Goal: Entertainment & Leisure: Consume media (video, audio)

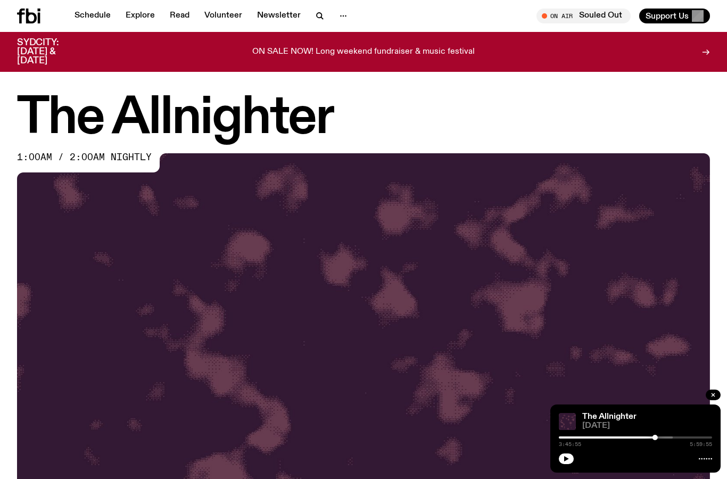
scroll to position [2, 0]
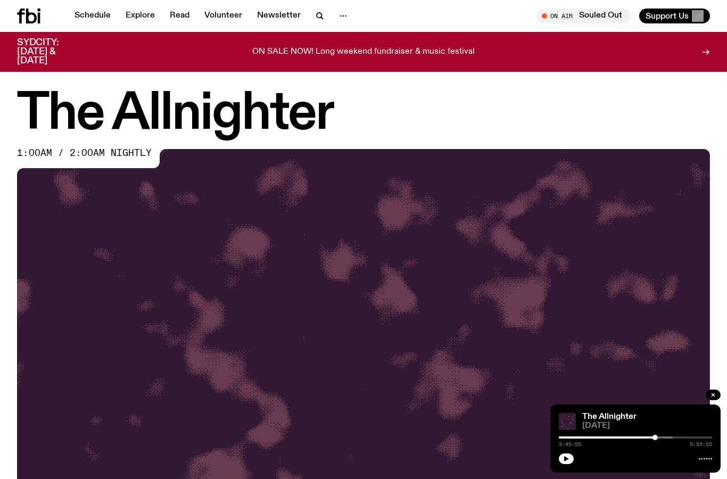
click at [608, 438] on div at bounding box center [578, 437] width 153 height 2
click at [614, 437] on div at bounding box center [595, 437] width 153 height 2
click at [581, 437] on div at bounding box center [537, 437] width 153 height 2
click at [572, 436] on div at bounding box center [504, 437] width 153 height 2
click at [569, 438] on div at bounding box center [569, 437] width 5 height 5
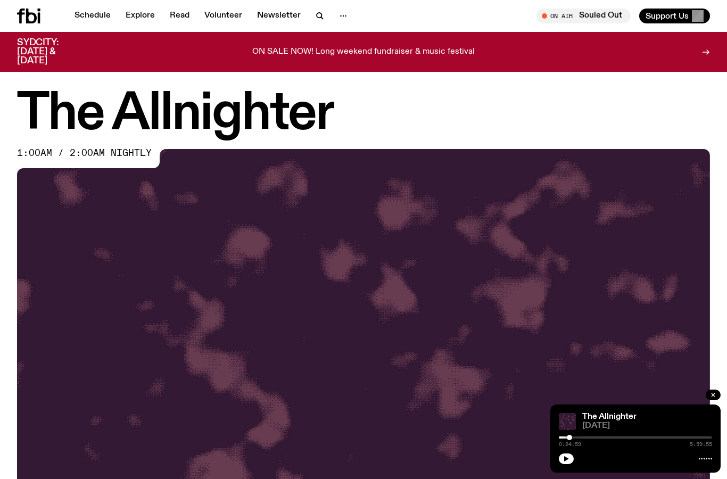
click at [558, 437] on div "The Allnighter [DATE] 0:24:59 5:59:55" at bounding box center [635, 438] width 170 height 68
click at [571, 455] on button "button" at bounding box center [566, 458] width 15 height 11
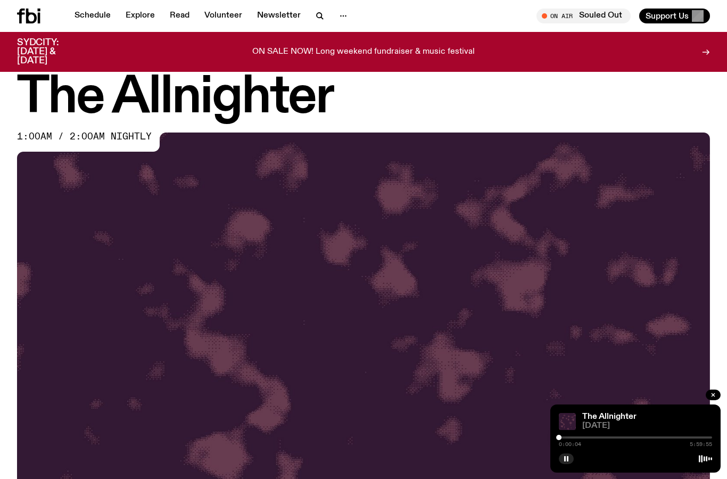
scroll to position [19, 0]
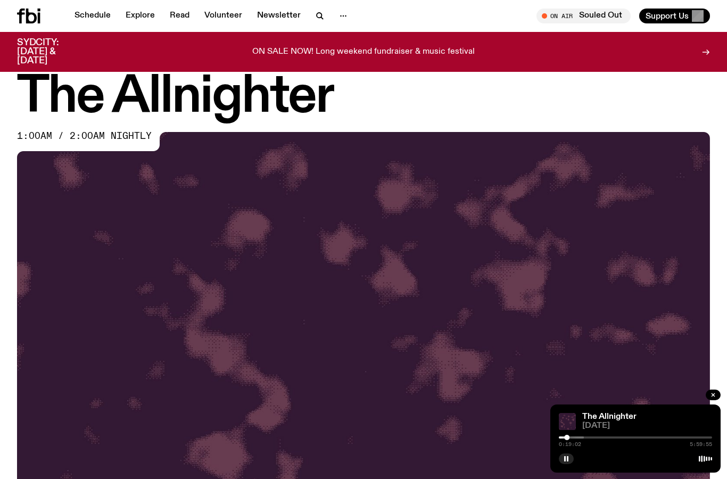
click at [562, 464] on button "button" at bounding box center [566, 458] width 15 height 11
click at [566, 462] on icon "button" at bounding box center [566, 458] width 6 height 6
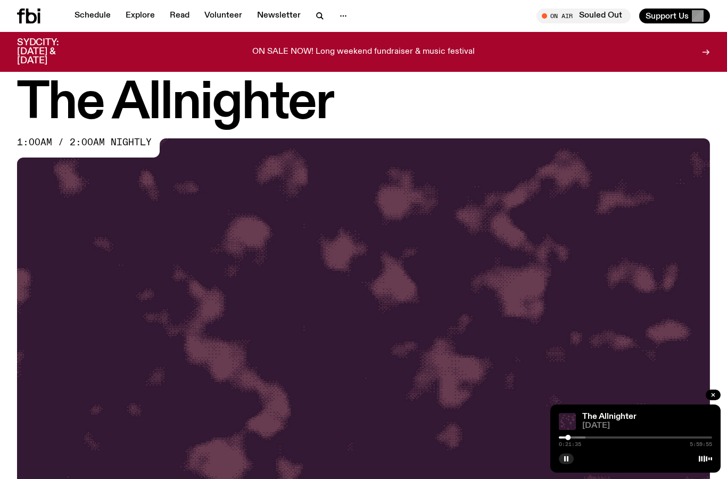
click at [566, 462] on icon "button" at bounding box center [566, 458] width 6 height 6
click at [564, 472] on div "The Allnighter [DATE] 0:21:35 5:59:55" at bounding box center [635, 438] width 170 height 68
click at [568, 462] on icon "button" at bounding box center [566, 458] width 6 height 6
click at [577, 464] on div at bounding box center [635, 457] width 153 height 13
click at [561, 464] on button "button" at bounding box center [566, 458] width 15 height 11
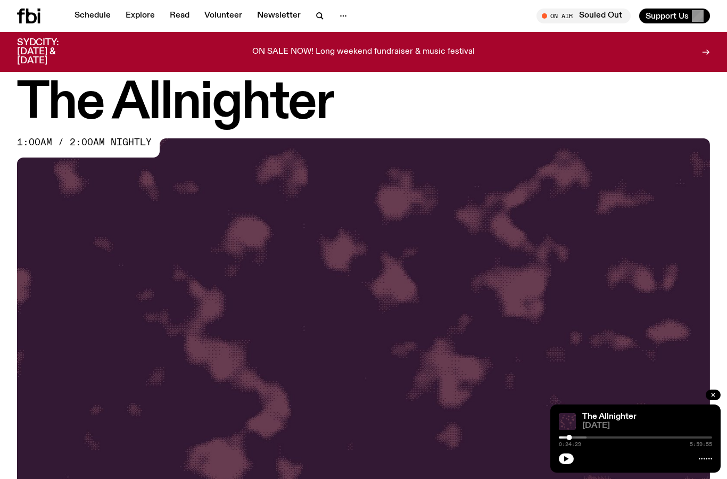
click at [562, 464] on button "button" at bounding box center [566, 458] width 15 height 11
